Goal: Transaction & Acquisition: Purchase product/service

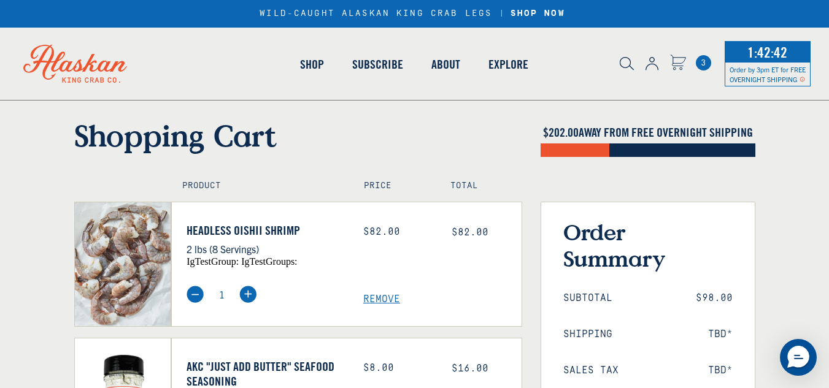
click at [387, 296] on span "Remove" at bounding box center [442, 300] width 158 height 12
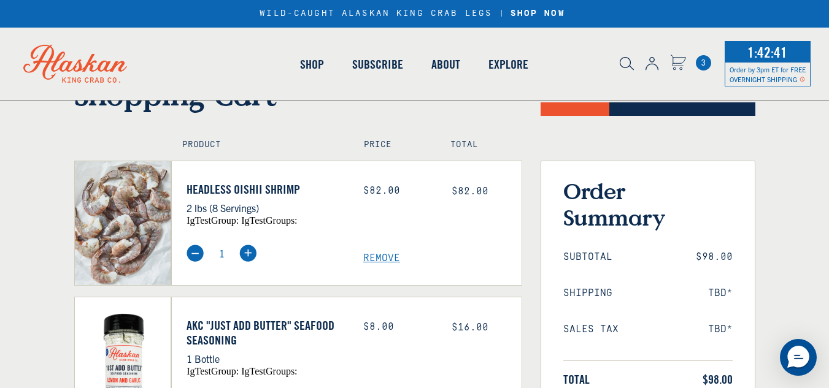
scroll to position [61, 0]
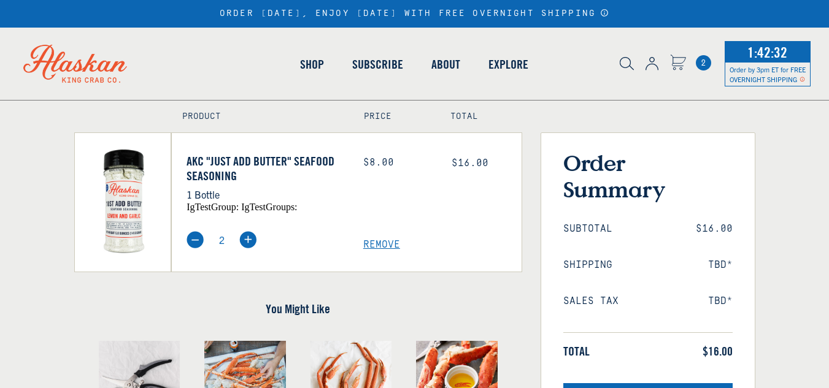
scroll to position [123, 0]
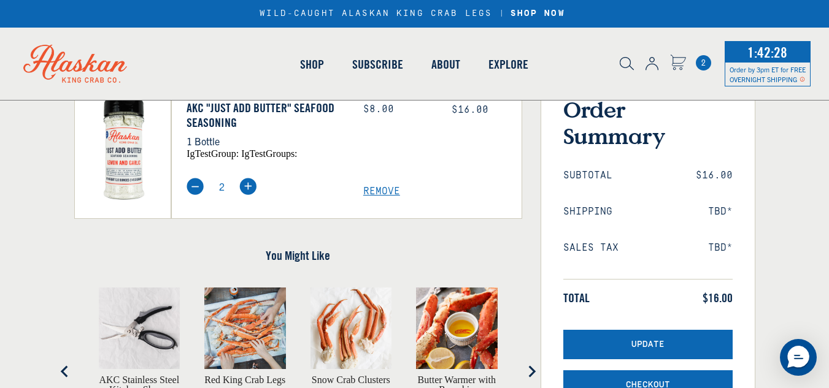
click at [393, 190] on span "Remove" at bounding box center [442, 192] width 158 height 12
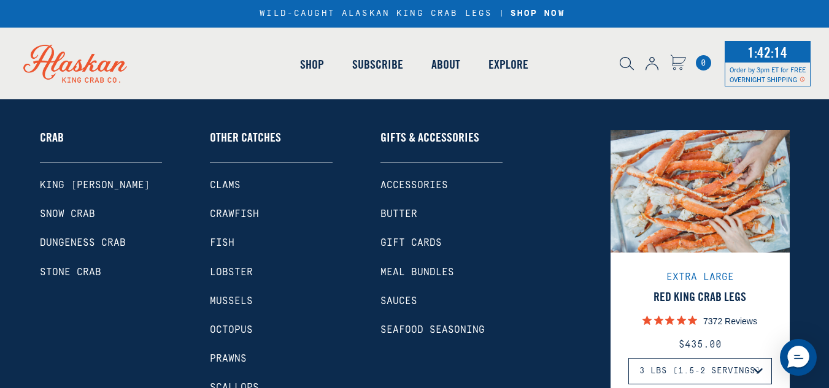
scroll to position [61, 0]
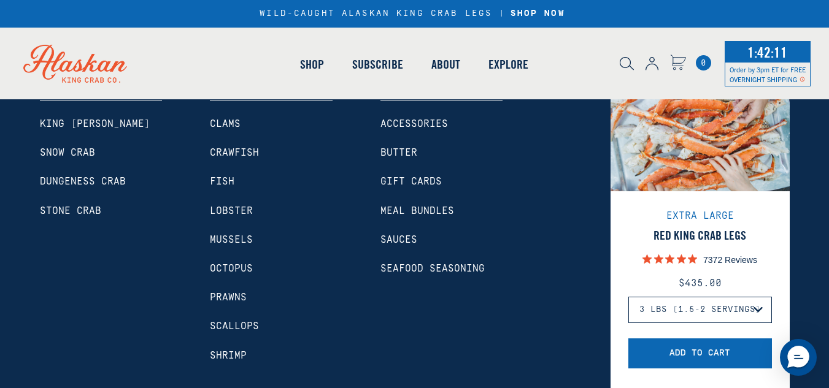
click at [239, 354] on link "Shrimp" at bounding box center [271, 356] width 123 height 12
